Goal: Information Seeking & Learning: Check status

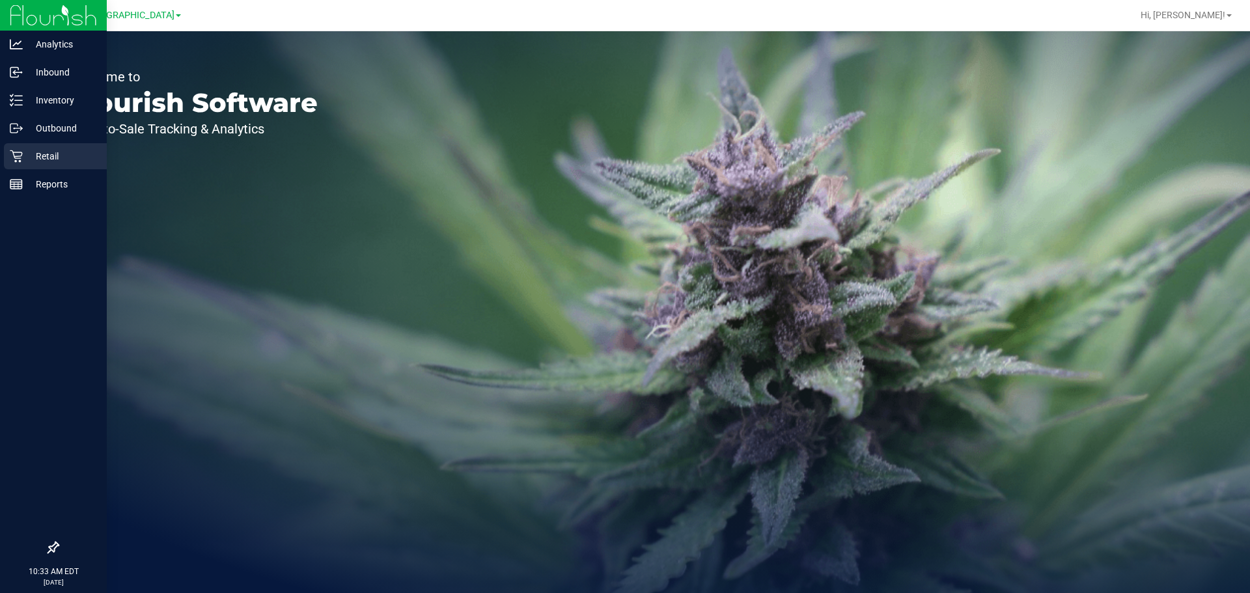
click at [25, 153] on p "Retail" at bounding box center [62, 156] width 78 height 16
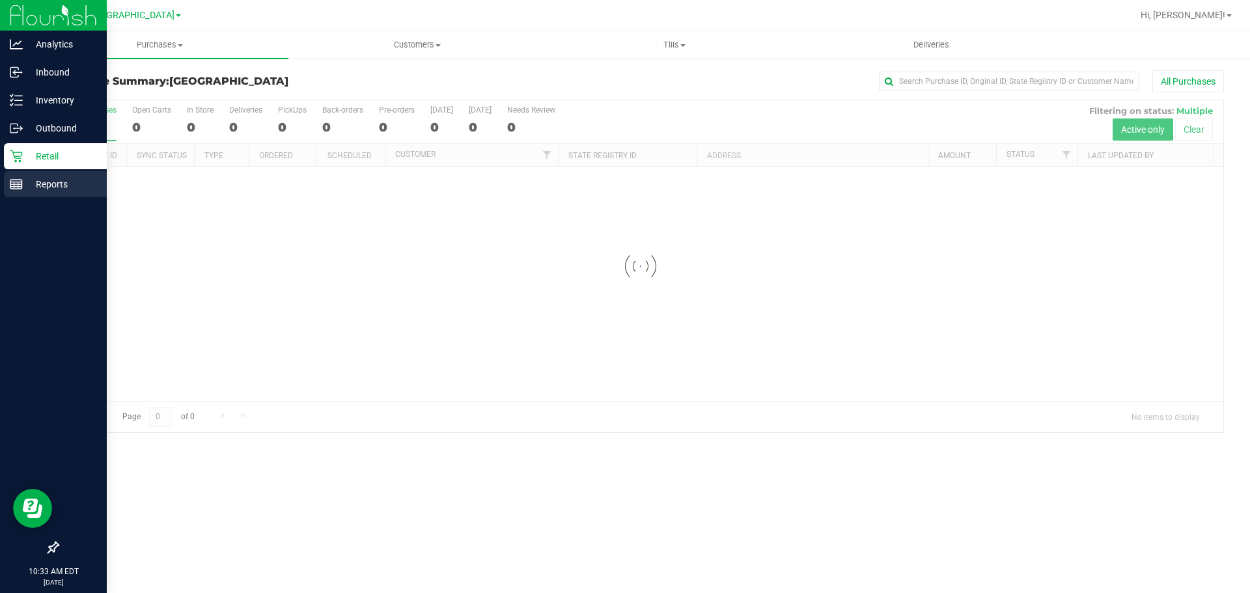
click at [75, 178] on p "Reports" at bounding box center [62, 184] width 78 height 16
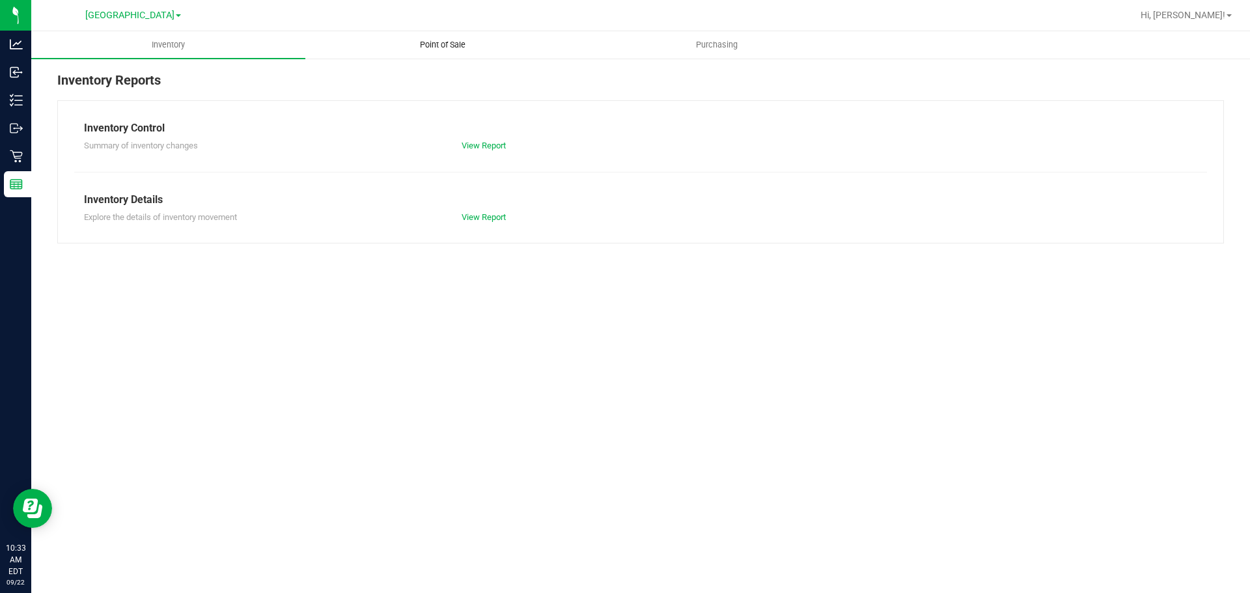
click at [415, 38] on uib-tab-heading "Point of Sale" at bounding box center [442, 45] width 273 height 26
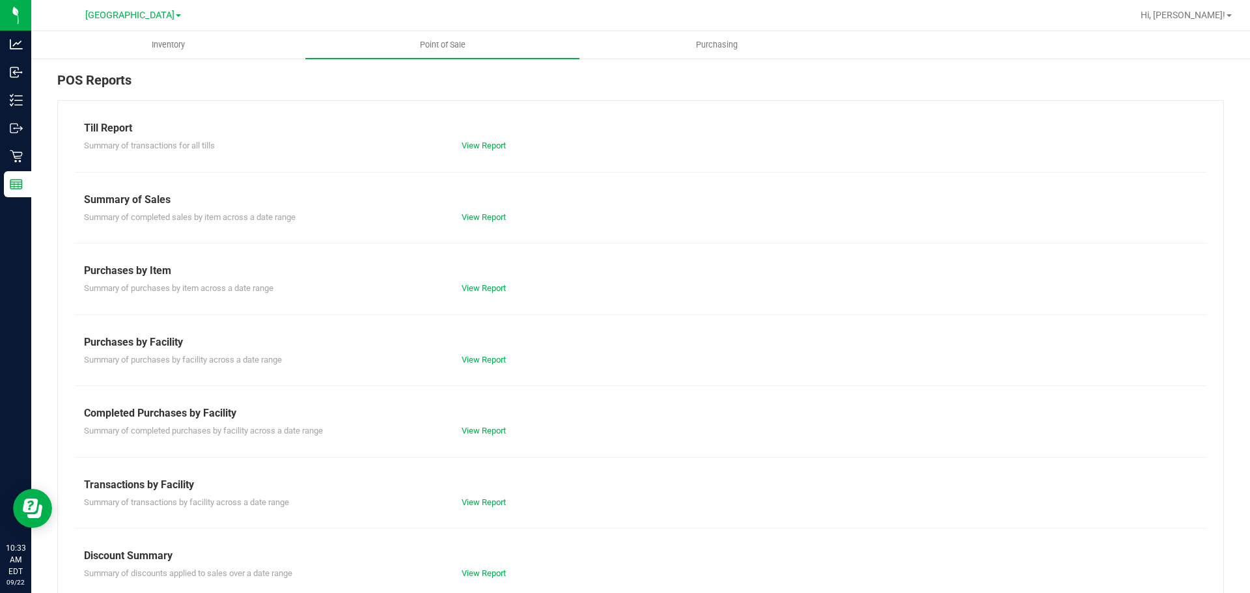
click at [480, 446] on div "Till Report Summary of transactions for all tills View Report Summary of Sales …" at bounding box center [640, 385] width 1166 height 571
click at [482, 431] on link "View Report" at bounding box center [483, 431] width 44 height 10
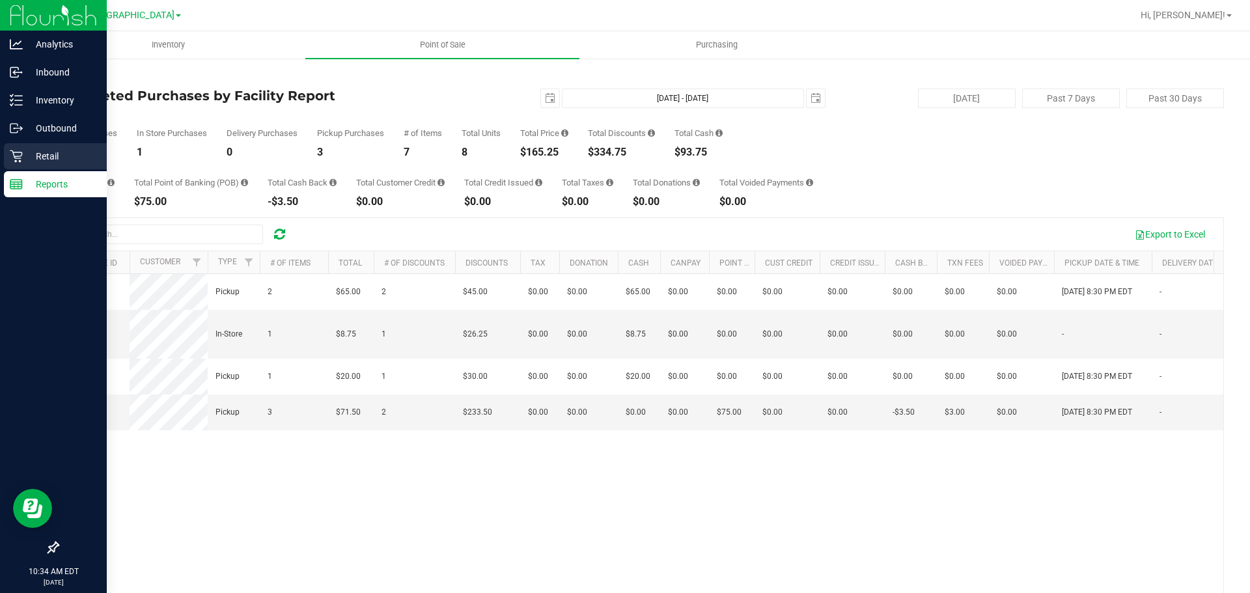
click at [36, 154] on p "Retail" at bounding box center [62, 156] width 78 height 16
